Goal: Navigation & Orientation: Find specific page/section

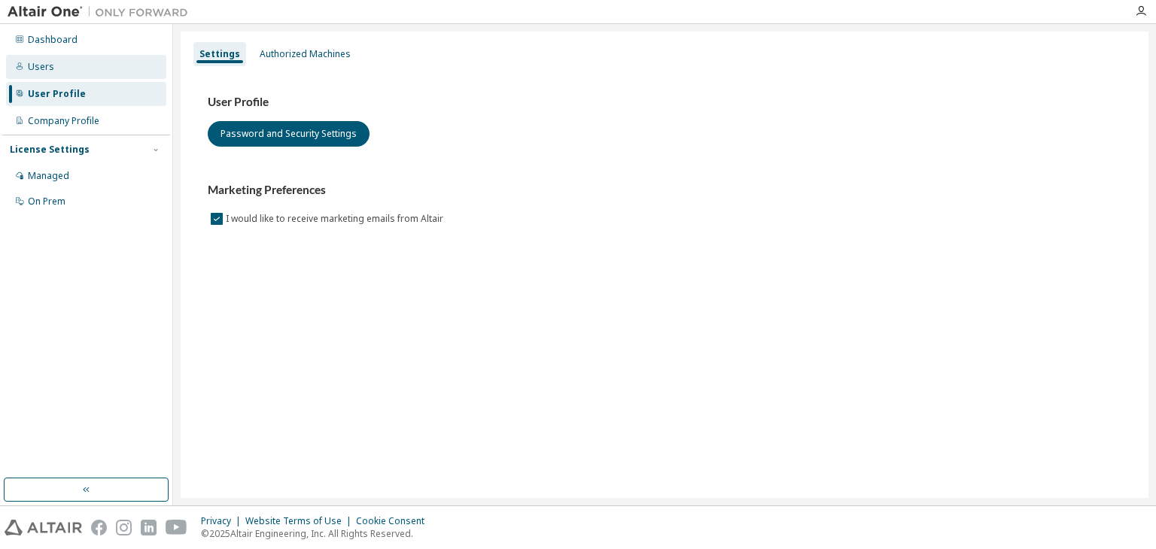
click at [48, 68] on div "Users" at bounding box center [41, 67] width 26 height 12
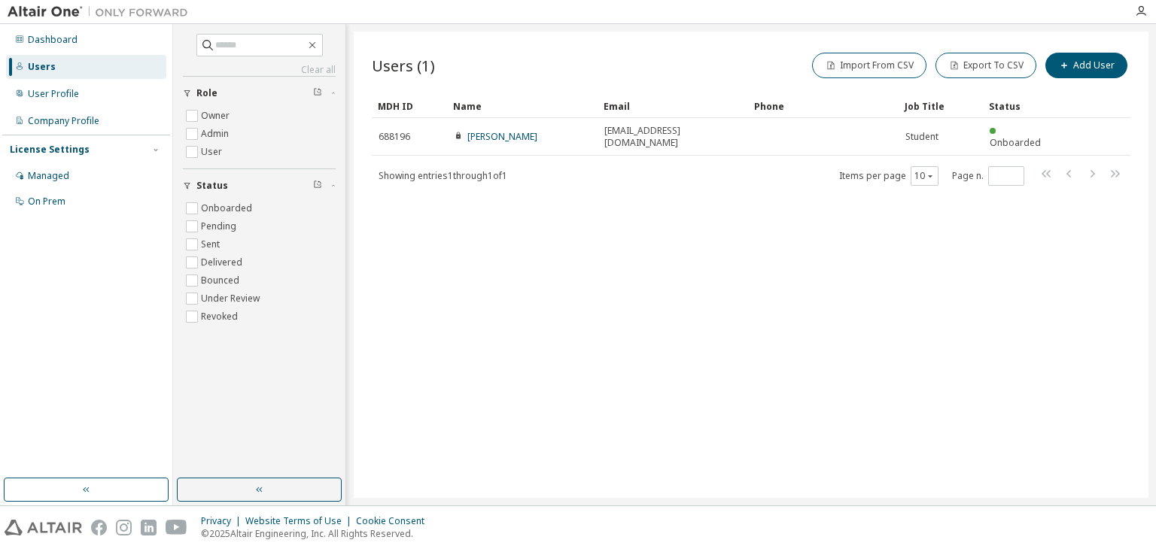
click at [529, 202] on div "Users (1) Import From CSV Export To CSV Add User Clear Load Save Save As Field …" at bounding box center [751, 265] width 795 height 467
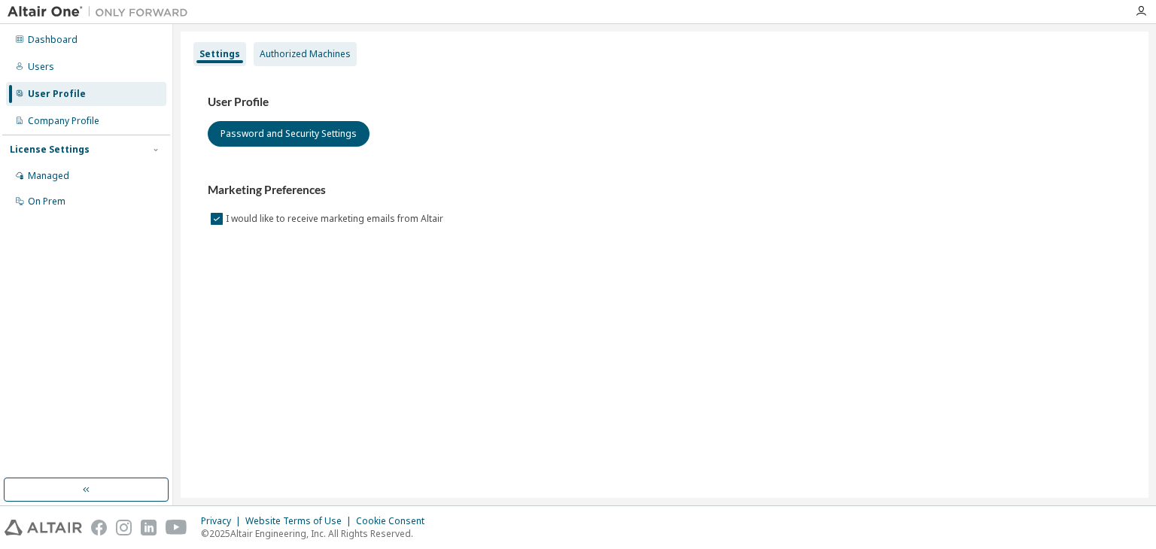
click at [287, 62] on div "Authorized Machines" at bounding box center [305, 54] width 103 height 24
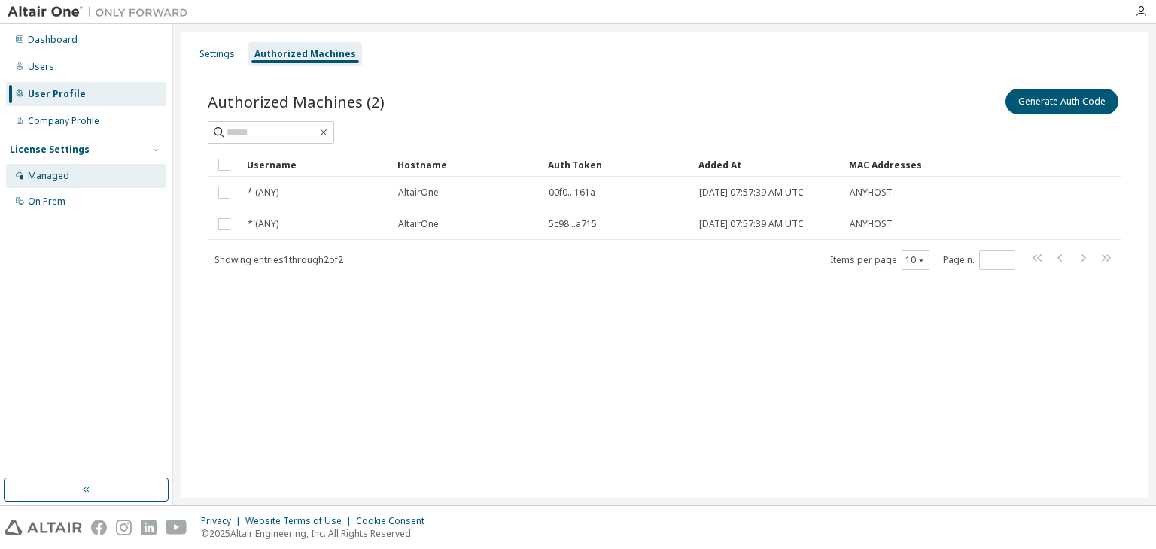
click at [60, 184] on div "Managed" at bounding box center [86, 176] width 160 height 24
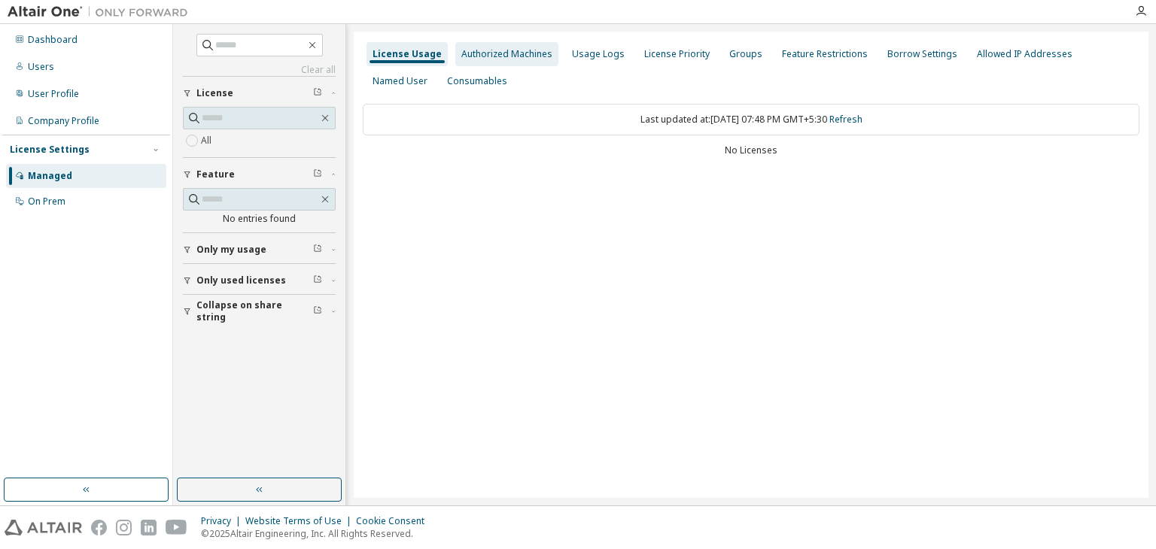
click at [514, 56] on div "Authorized Machines" at bounding box center [506, 54] width 91 height 12
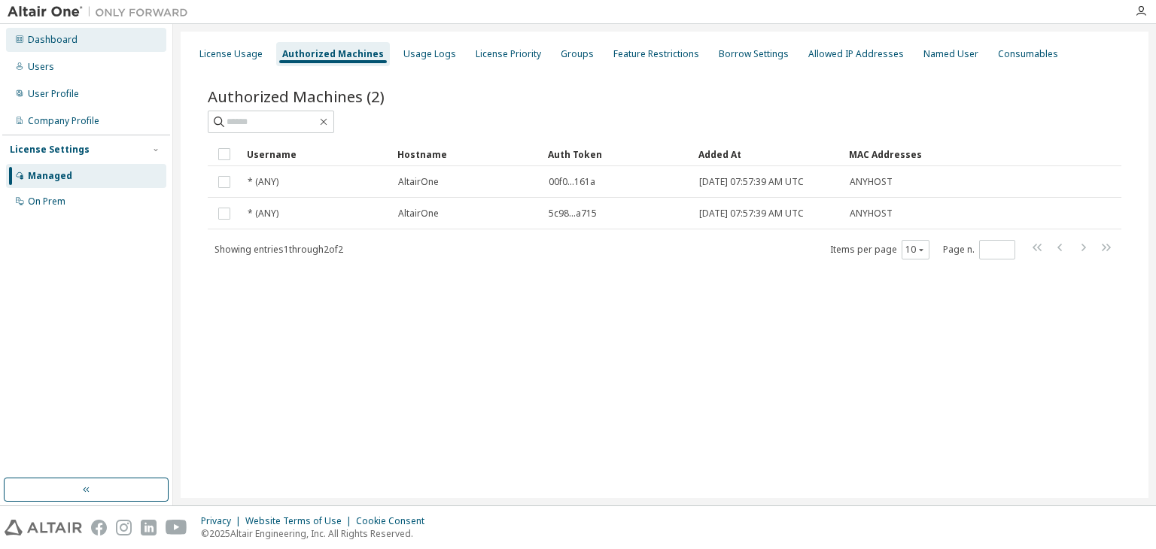
click at [72, 45] on div "Dashboard" at bounding box center [53, 40] width 50 height 12
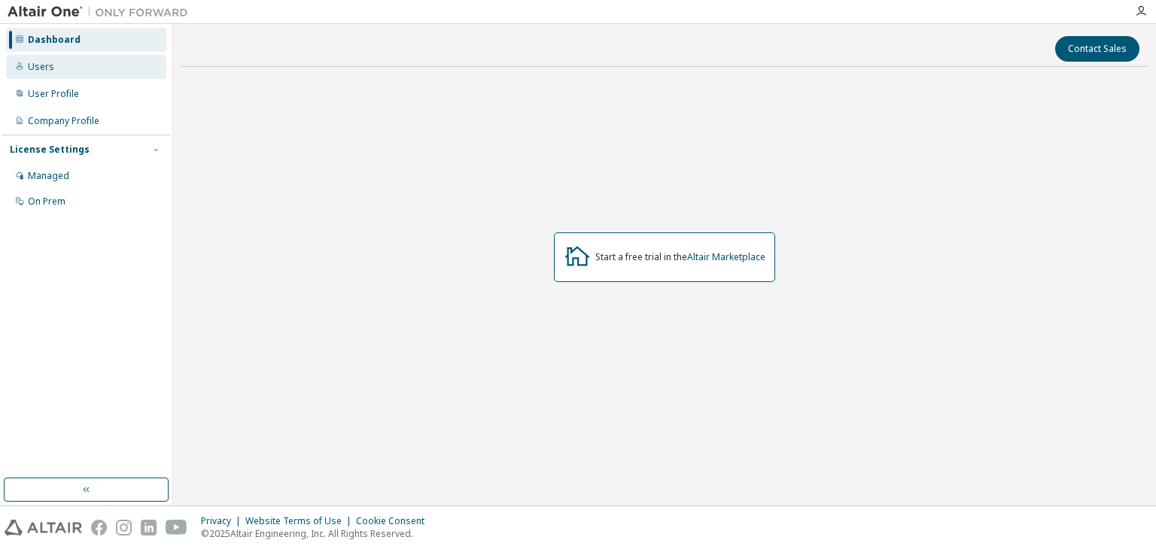
click at [63, 70] on div "Users" at bounding box center [86, 67] width 160 height 24
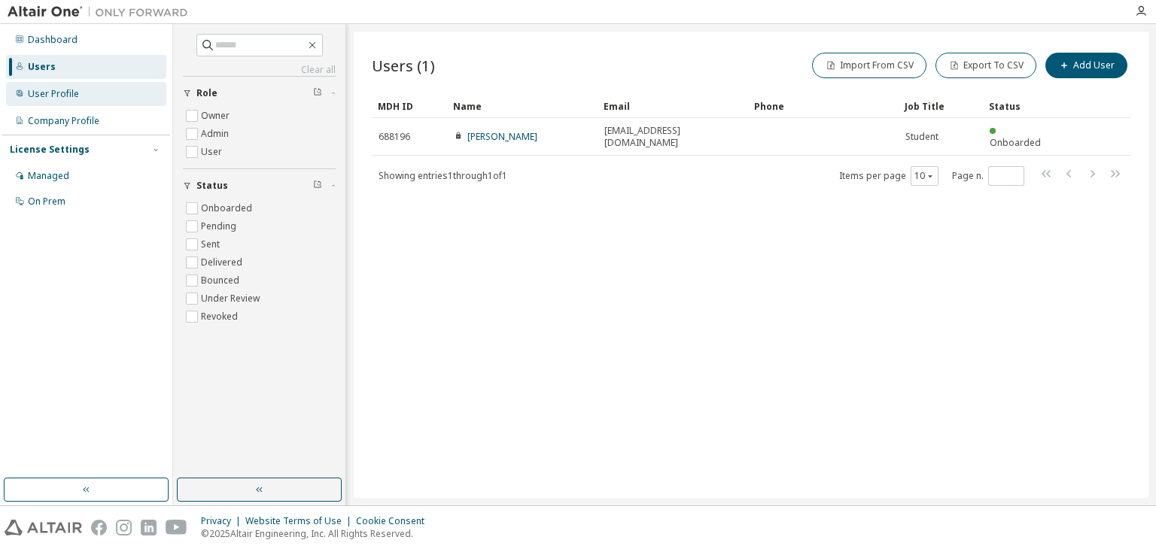
click at [26, 96] on div "User Profile" at bounding box center [86, 94] width 160 height 24
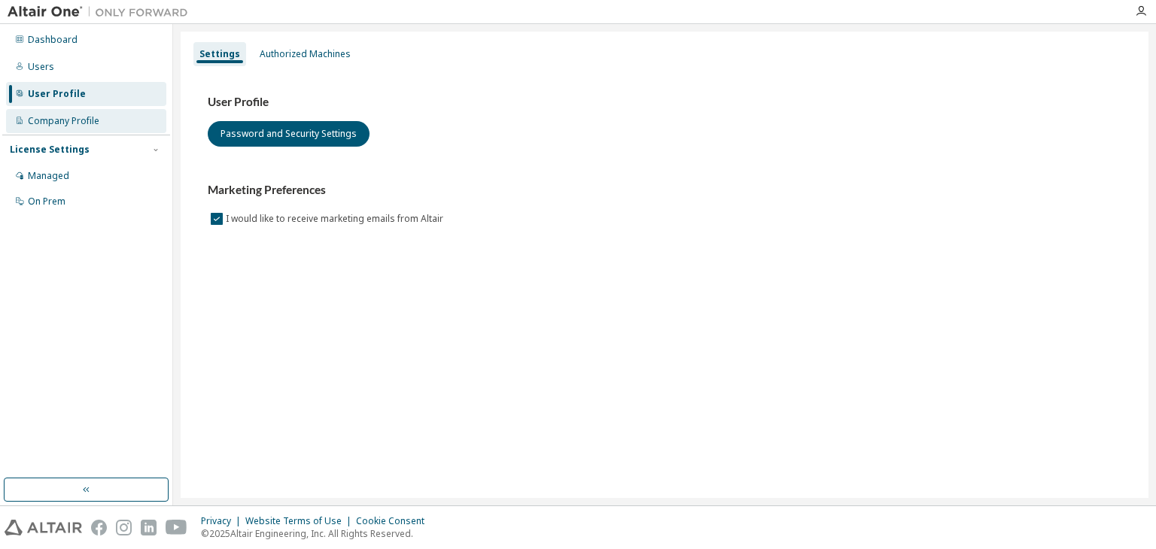
click at [114, 123] on div "Company Profile" at bounding box center [86, 121] width 160 height 24
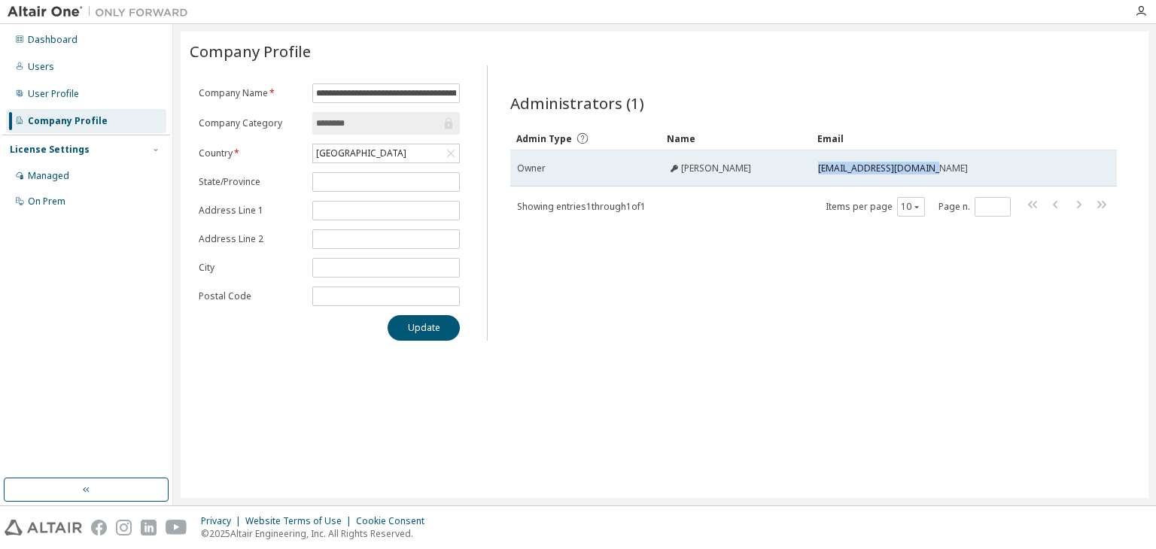
drag, startPoint x: 819, startPoint y: 169, endPoint x: 943, endPoint y: 169, distance: 124.2
click at [943, 169] on div "[EMAIL_ADDRESS][DOMAIN_NAME]" at bounding box center [946, 169] width 256 height 12
copy span "[EMAIL_ADDRESS][DOMAIN_NAME]"
